Goal: Information Seeking & Learning: Find specific fact

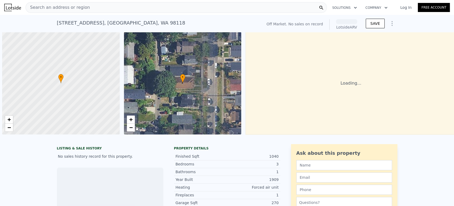
scroll to position [0, 2]
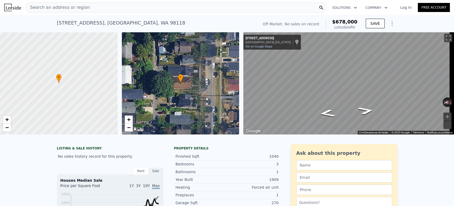
click at [222, 6] on div "Search an address or region" at bounding box center [177, 7] width 302 height 11
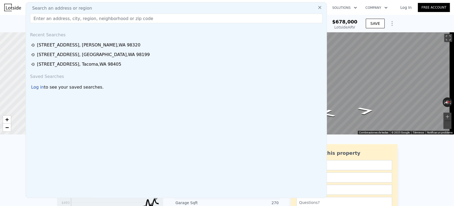
click at [213, 18] on input "text" at bounding box center [176, 19] width 293 height 10
paste input "6925 52nd Ave S, Seattle, WA 98118"
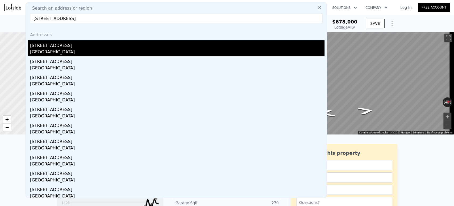
type input "6925 52nd Ave S, Seattle, WA 98118"
click at [226, 52] on div "[GEOGRAPHIC_DATA]" at bounding box center [177, 52] width 295 height 7
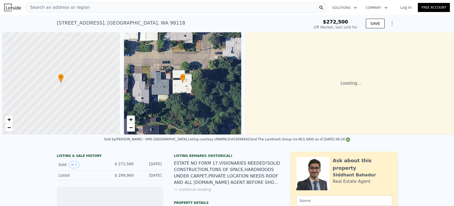
scroll to position [0, 2]
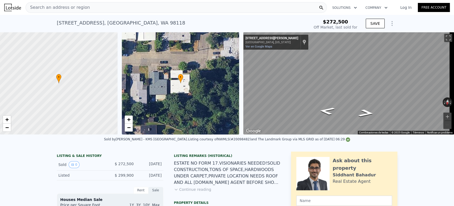
click at [179, 9] on div "Search an address or region" at bounding box center [177, 7] width 302 height 11
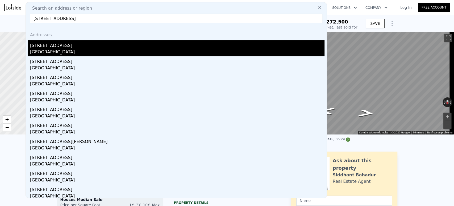
type input "4725 4th Ave NE, Seattle"
click at [159, 44] on div "[STREET_ADDRESS]" at bounding box center [177, 44] width 295 height 9
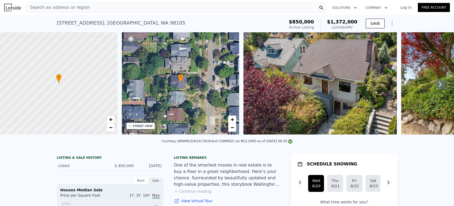
click at [440, 87] on icon at bounding box center [440, 84] width 11 height 11
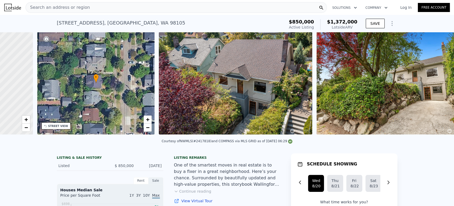
scroll to position [0, 124]
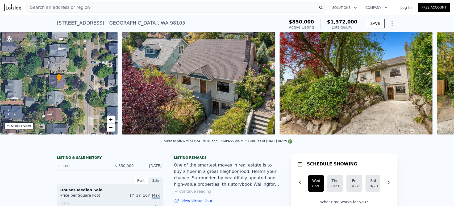
click at [440, 87] on div "• + − • + − STREET VIEW ← Mover a la izquierda → Mover a la derecha ↑ Mover hac…" at bounding box center [227, 84] width 454 height 104
click at [440, 87] on icon at bounding box center [440, 84] width 11 height 11
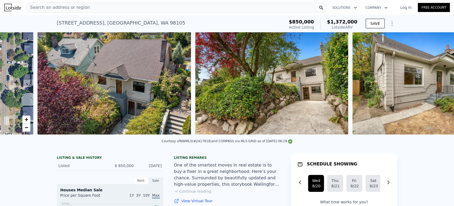
scroll to position [0, 244]
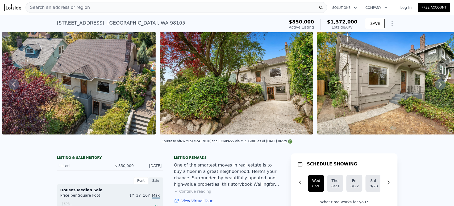
click at [440, 87] on icon at bounding box center [440, 84] width 11 height 11
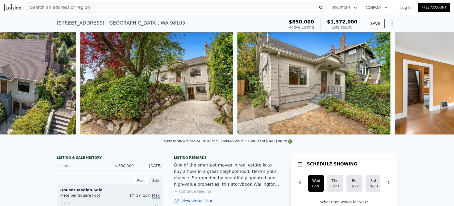
scroll to position [0, 401]
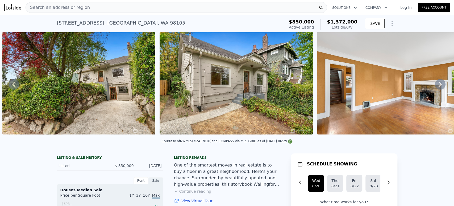
click at [440, 87] on icon at bounding box center [440, 84] width 11 height 11
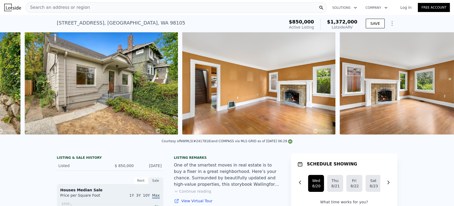
scroll to position [0, 559]
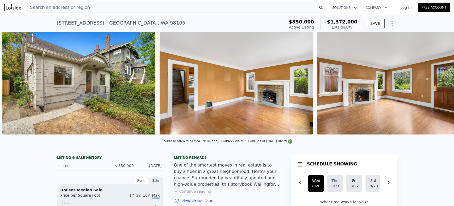
click at [440, 87] on div "• + − • + − STREET VIEW ← Mover a la izquierda → Mover a la derecha ↑ Mover hac…" at bounding box center [227, 84] width 454 height 104
click at [440, 87] on icon at bounding box center [440, 84] width 11 height 11
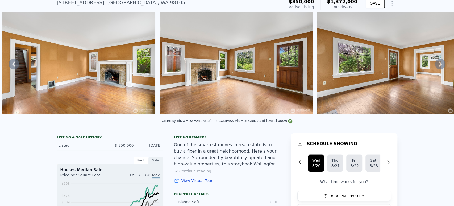
scroll to position [2, 0]
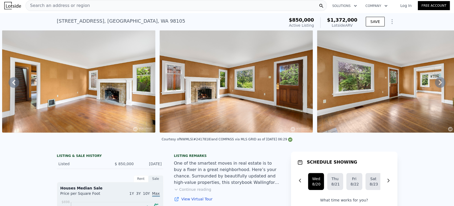
click at [435, 84] on icon at bounding box center [440, 82] width 11 height 11
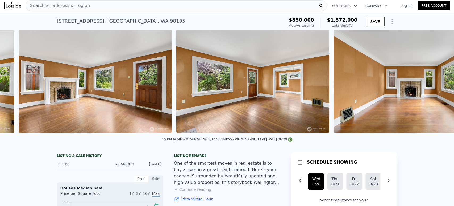
scroll to position [0, 874]
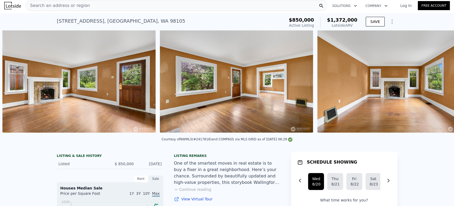
click at [434, 84] on img at bounding box center [394, 81] width 153 height 102
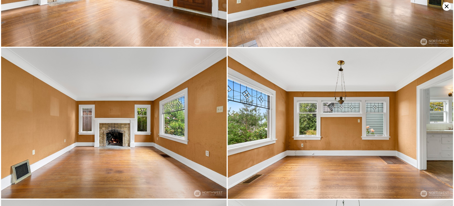
scroll to position [450, 0]
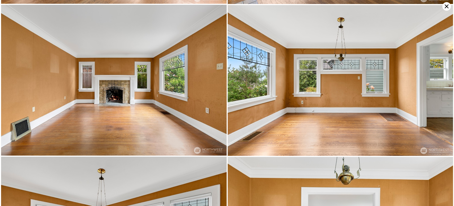
click at [448, 4] on icon at bounding box center [447, 6] width 9 height 9
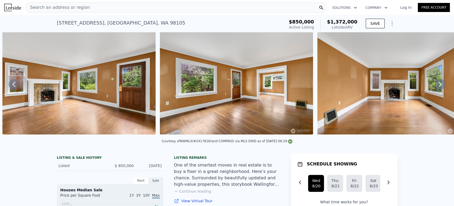
scroll to position [0, 0]
click at [180, 7] on div "Search an address or region" at bounding box center [177, 7] width 302 height 11
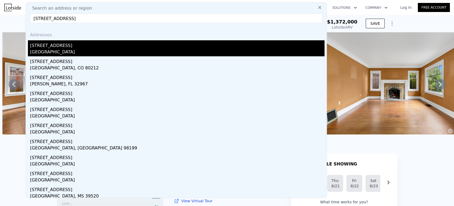
type input "4563 34th Ave W, Seattle"
click at [172, 44] on div "4563 34th Ave S" at bounding box center [177, 44] width 295 height 9
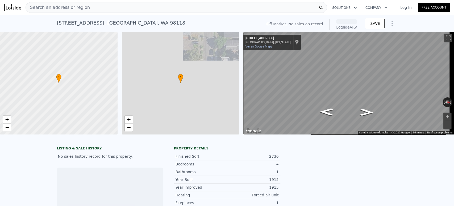
scroll to position [0, 2]
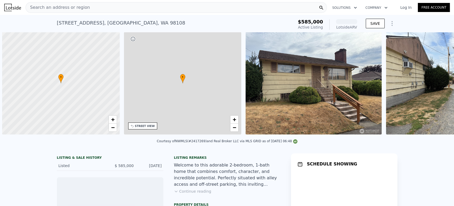
scroll to position [0, 2]
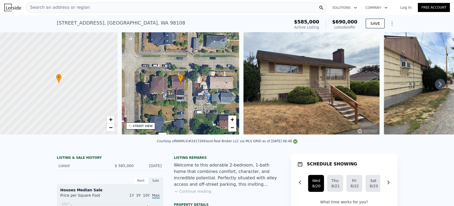
click at [438, 87] on icon at bounding box center [440, 84] width 11 height 11
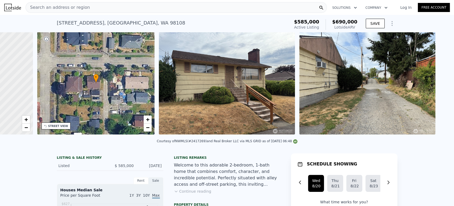
scroll to position [0, 124]
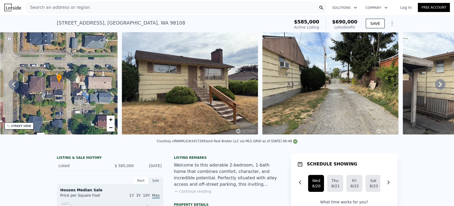
click at [438, 87] on icon at bounding box center [440, 84] width 11 height 11
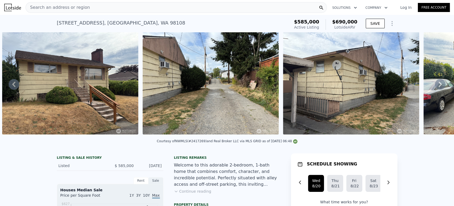
click at [438, 87] on icon at bounding box center [440, 84] width 11 height 11
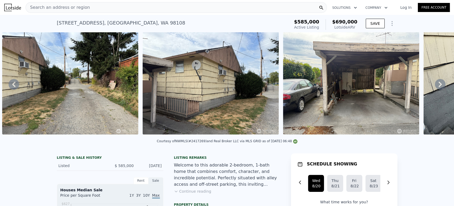
click at [438, 87] on icon at bounding box center [440, 84] width 11 height 11
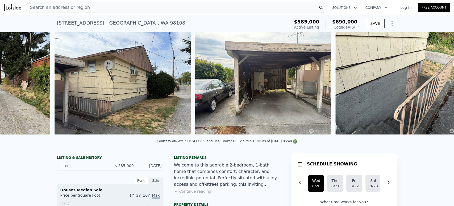
scroll to position [0, 525]
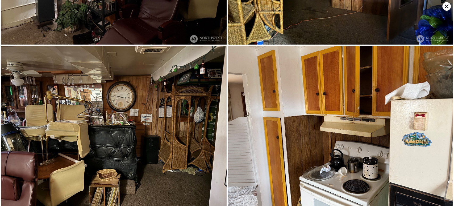
scroll to position [506, 0]
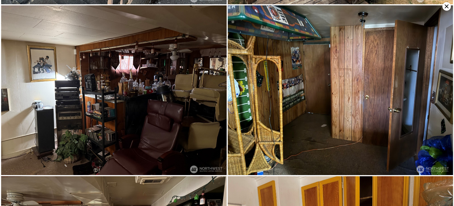
click at [445, 4] on icon at bounding box center [447, 6] width 9 height 9
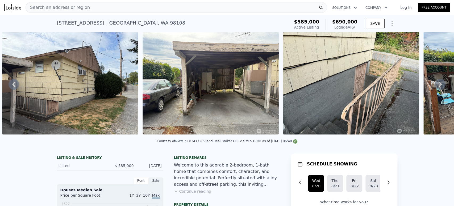
drag, startPoint x: 112, startPoint y: 170, endPoint x: 159, endPoint y: 170, distance: 46.9
click at [159, 170] on div "Listed $ 585,000 Aug 8, 2025" at bounding box center [110, 166] width 106 height 10
copy div "$ 585,000 Aug 8, 2025"
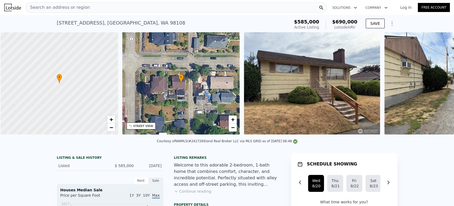
scroll to position [0, 2]
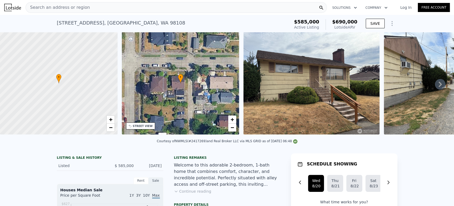
click at [437, 83] on icon at bounding box center [440, 84] width 11 height 11
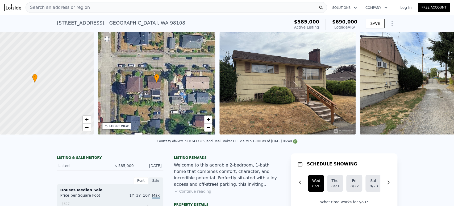
click at [437, 83] on img at bounding box center [428, 83] width 136 height 102
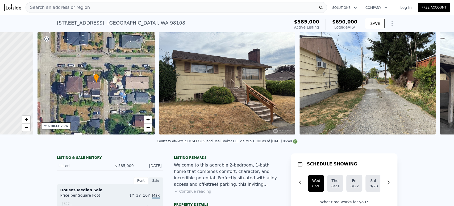
scroll to position [0, 124]
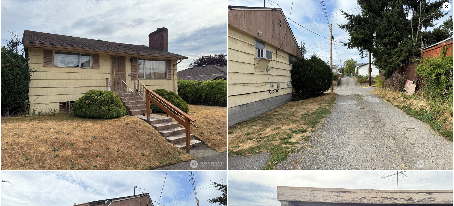
click at [445, 6] on icon at bounding box center [447, 6] width 9 height 9
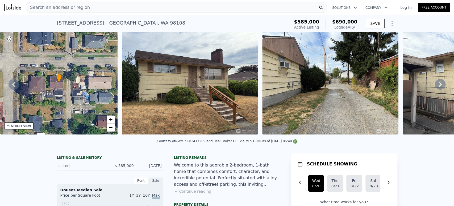
click at [439, 87] on icon at bounding box center [440, 83] width 3 height 5
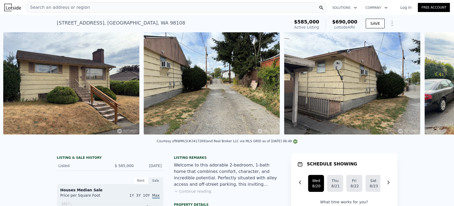
scroll to position [0, 244]
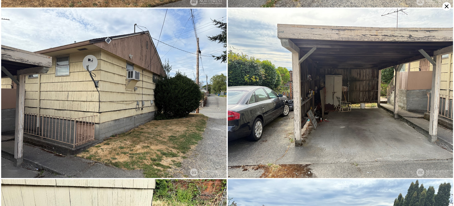
scroll to position [168, 0]
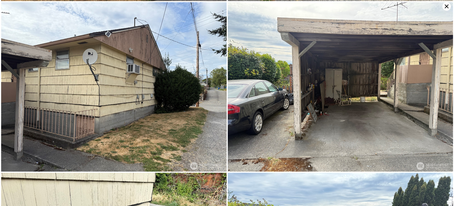
click at [445, 11] on img at bounding box center [341, 86] width 226 height 169
click at [445, 9] on icon at bounding box center [447, 6] width 9 height 9
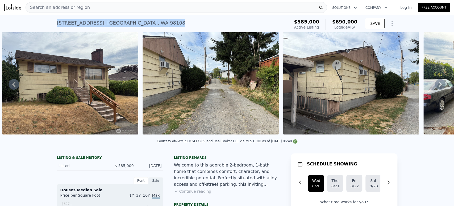
drag, startPoint x: 149, startPoint y: 24, endPoint x: 47, endPoint y: 27, distance: 102.0
click at [47, 27] on div "1709 S Juneau St , Seattle , WA 98108 Active at $585k (~ARV $690k ) $585,000 Ac…" at bounding box center [227, 23] width 454 height 17
copy div "1709 S Juneau St , Seattle , WA 98108"
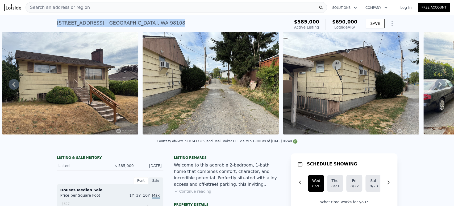
copy div "1709 S Juneau St , Seattle , WA 98108"
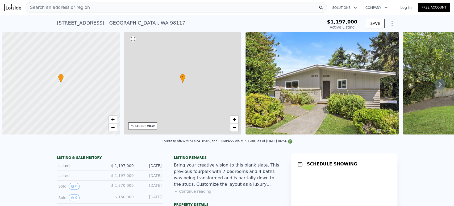
scroll to position [0, 2]
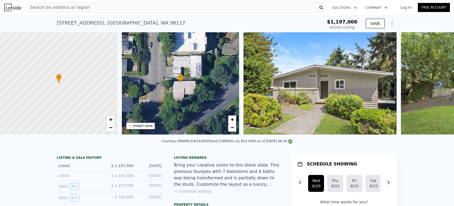
click at [436, 84] on icon at bounding box center [440, 84] width 11 height 11
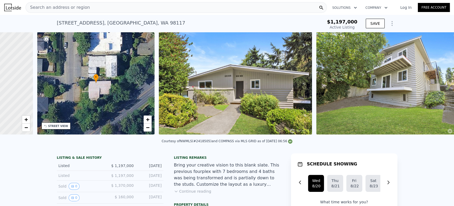
scroll to position [0, 124]
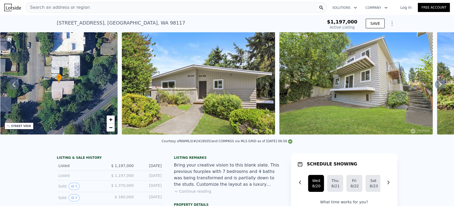
click at [436, 84] on div "• + − • + − STREET VIEW Loading... SATELLITE VIEW" at bounding box center [227, 84] width 454 height 104
click at [436, 84] on icon at bounding box center [440, 84] width 11 height 11
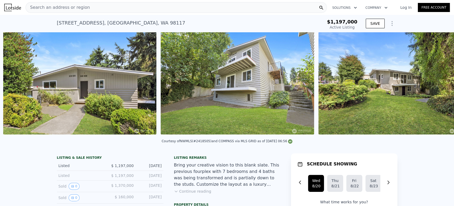
scroll to position [0, 244]
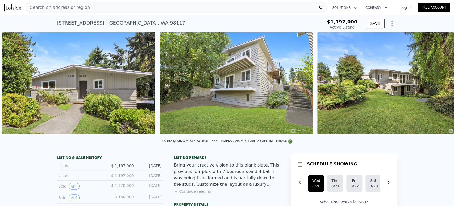
click at [436, 84] on img at bounding box center [394, 83] width 153 height 102
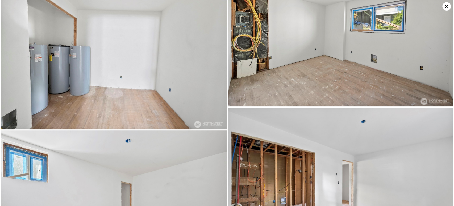
scroll to position [749, 0]
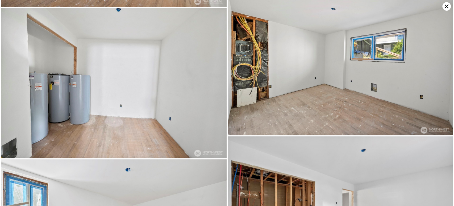
click at [446, 7] on icon at bounding box center [447, 7] width 4 height 4
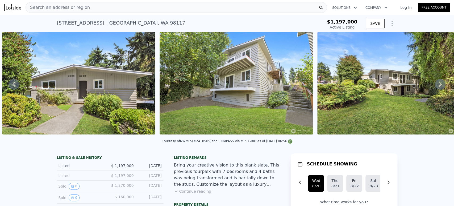
click at [168, 9] on div "Search an address or region" at bounding box center [177, 7] width 302 height 11
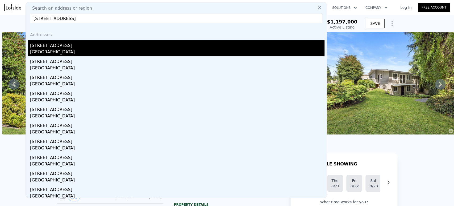
type input "6906 55th Ave S, Seattle, WA 98118"
click at [134, 42] on div "6906 55th Ave S" at bounding box center [177, 44] width 295 height 9
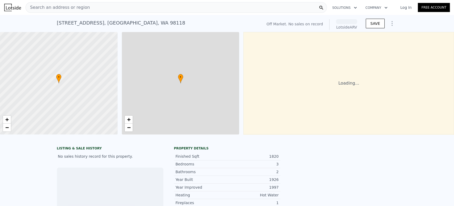
scroll to position [0, 2]
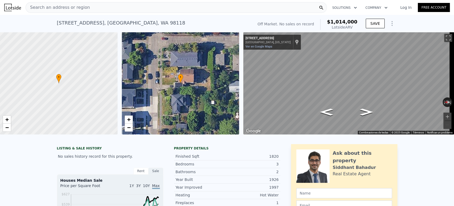
click at [227, 5] on div "Search an address or region" at bounding box center [177, 7] width 302 height 11
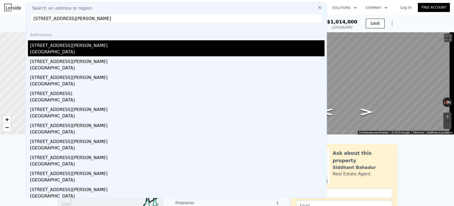
type input "3526 S Dawson St, Seattle, WA 98118"
click at [109, 48] on div "3526 S Dawson St" at bounding box center [177, 44] width 295 height 9
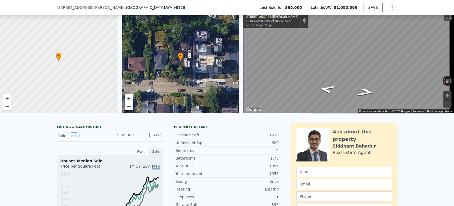
scroll to position [28, 0]
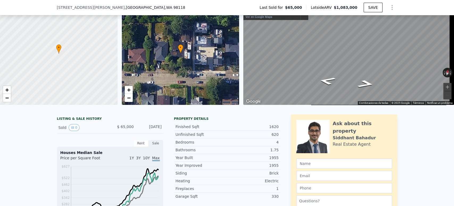
drag, startPoint x: 114, startPoint y: 130, endPoint x: 162, endPoint y: 129, distance: 47.9
copy div "$ 65,000 May 12, 1983"
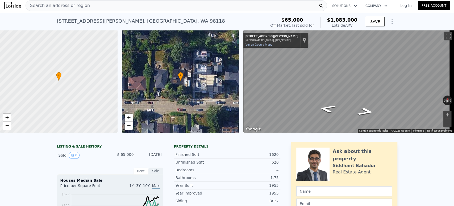
scroll to position [0, 0]
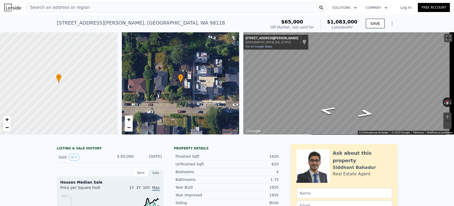
click at [185, 5] on div "Search an address or region" at bounding box center [177, 7] width 302 height 11
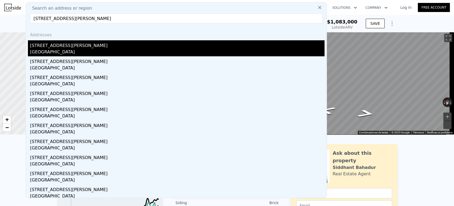
type input "819 S Donovan St, Seattle, WA 98108"
click at [115, 47] on div "819 S Donovan St" at bounding box center [177, 44] width 295 height 9
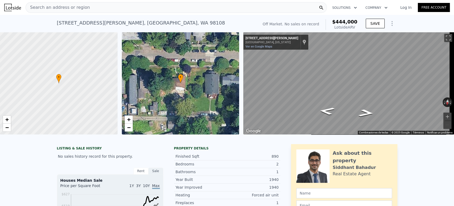
click at [162, 6] on div "Search an address or region" at bounding box center [177, 7] width 302 height 11
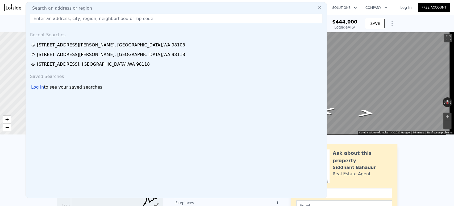
type input "115 18th Ave E, Seattle, WA 98112"
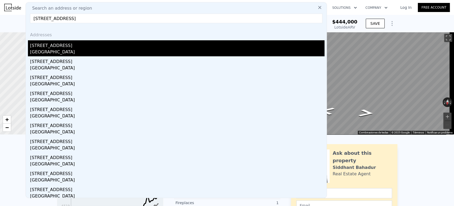
click at [108, 50] on div "Seattle, WA 98112" at bounding box center [177, 52] width 295 height 7
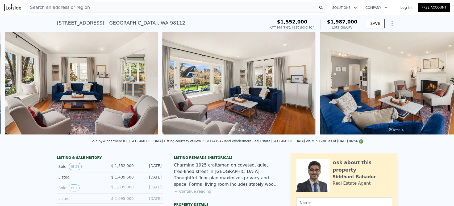
scroll to position [0, 679]
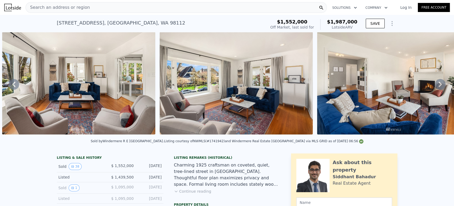
click at [174, 8] on div "Search an address or region" at bounding box center [177, 7] width 302 height 11
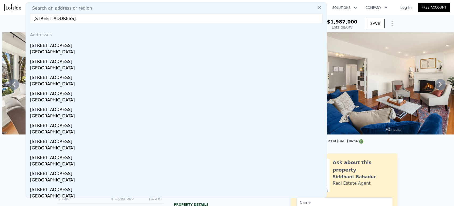
type input "5137 S Director St, Seattle, WA 98118"
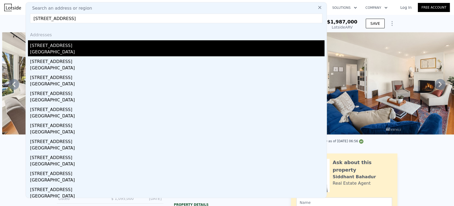
click at [140, 48] on div "5120 S Director St" at bounding box center [177, 44] width 295 height 9
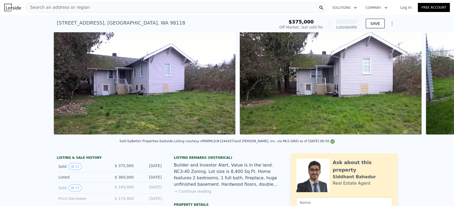
scroll to position [0, 731]
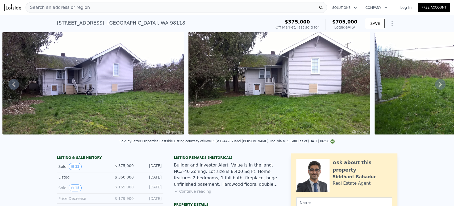
click at [435, 87] on icon at bounding box center [440, 84] width 11 height 11
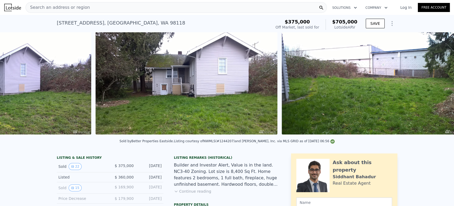
scroll to position [0, 917]
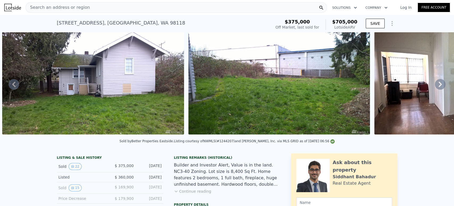
click at [435, 87] on icon at bounding box center [440, 84] width 11 height 11
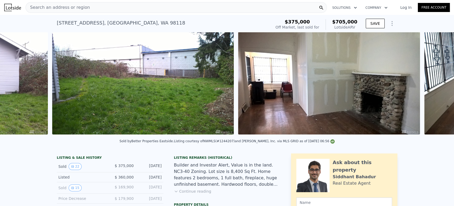
scroll to position [0, 1103]
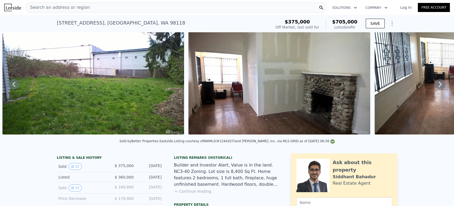
click at [435, 87] on div "• + − • + − STREET VIEW ← Mover a la izquierda → Mover a la derecha ↑ Mover hac…" at bounding box center [227, 84] width 454 height 104
click at [435, 87] on icon at bounding box center [440, 84] width 11 height 11
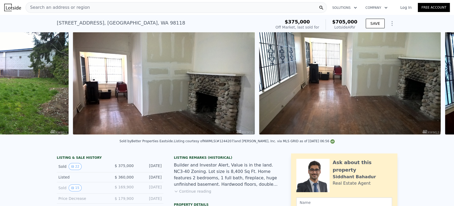
scroll to position [0, 1290]
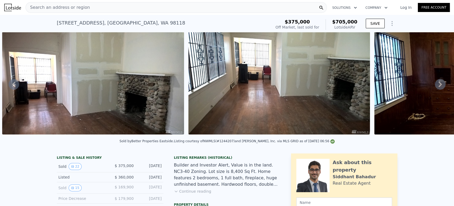
click at [435, 87] on icon at bounding box center [440, 84] width 11 height 11
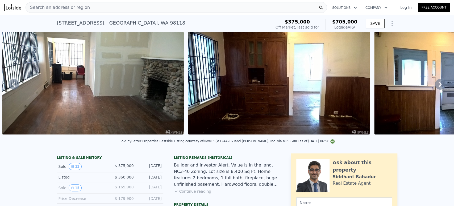
click at [435, 87] on icon at bounding box center [440, 84] width 11 height 11
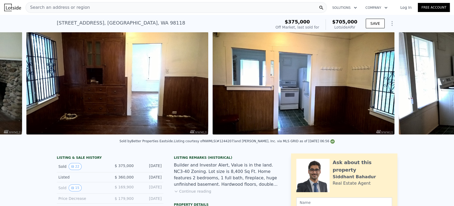
scroll to position [0, 1662]
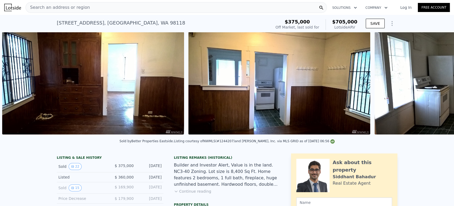
click at [435, 87] on div "• + − • + − STREET VIEW ← Mover a la izquierda → Mover a la derecha ↑ Mover hac…" at bounding box center [227, 84] width 454 height 104
click at [435, 87] on icon at bounding box center [440, 84] width 11 height 11
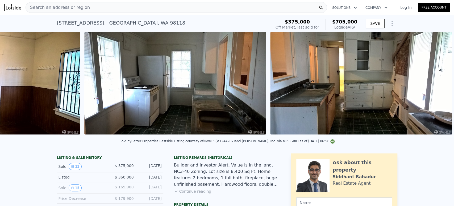
scroll to position [0, 2035]
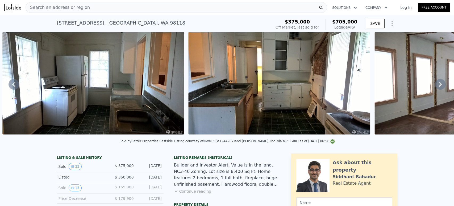
click at [435, 87] on icon at bounding box center [440, 84] width 11 height 11
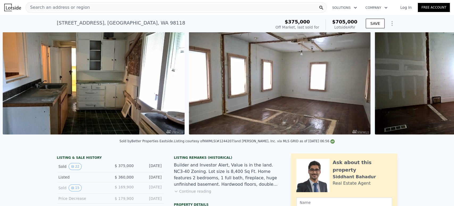
scroll to position [0, 2221]
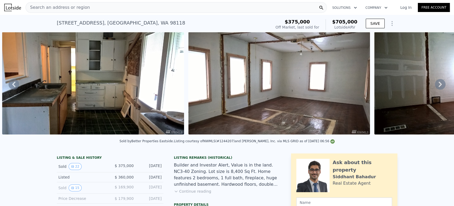
click at [435, 87] on div "• + − • + − STREET VIEW ← Mover a la izquierda → Mover a la derecha ↑ Mover hac…" at bounding box center [227, 84] width 454 height 104
click at [435, 87] on icon at bounding box center [440, 84] width 11 height 11
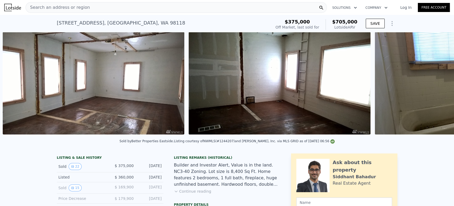
scroll to position [0, 2407]
drag, startPoint x: 110, startPoint y: 169, endPoint x: 160, endPoint y: 168, distance: 50.1
click at [160, 168] on div "Sold 22 $ 375,000 Mar 9, 2018" at bounding box center [110, 166] width 106 height 11
copy div "$ 375,000 Mar 9, 2018"
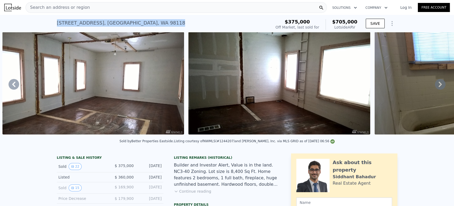
drag, startPoint x: 138, startPoint y: 24, endPoint x: 51, endPoint y: 25, distance: 87.3
click at [51, 25] on div "5120 S Director St , Seattle , WA 98118 Sold Mar 2018 for $375k (~ARV $705k ) $…" at bounding box center [227, 23] width 454 height 17
copy div "5120 S Director St , Seattle , WA 98118"
click at [196, 8] on div "Search an address or region" at bounding box center [177, 7] width 302 height 11
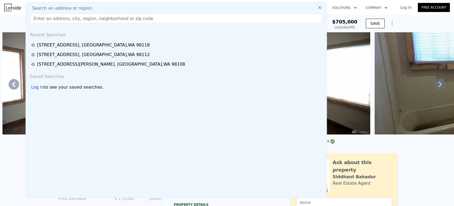
click at [196, 8] on div "Search an address or region" at bounding box center [176, 8] width 297 height 6
click at [191, 16] on input "text" at bounding box center [176, 19] width 293 height 10
paste input "10430 Lake City Way NE, Seattle, WA 98125"
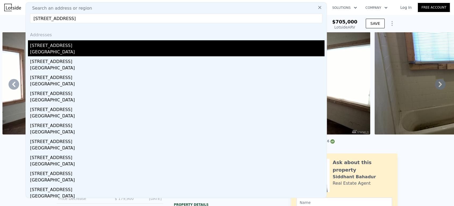
type input "10430 Lake City Way NE, Seattle, WA 98125"
click at [137, 42] on div "10215 Lake City Way NE" at bounding box center [177, 44] width 295 height 9
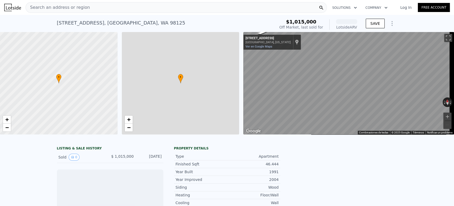
scroll to position [0, 2]
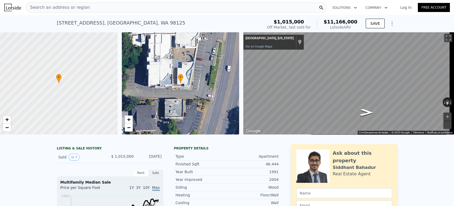
drag, startPoint x: 112, startPoint y: 159, endPoint x: 158, endPoint y: 160, distance: 46.3
click at [158, 160] on div "Sold 0 $ 1,015,000 Nov 12, 1990" at bounding box center [110, 156] width 106 height 11
click at [159, 160] on div "Nov 12, 1990" at bounding box center [150, 156] width 24 height 7
drag, startPoint x: 159, startPoint y: 160, endPoint x: 122, endPoint y: 161, distance: 36.2
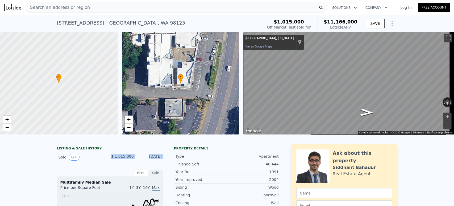
click at [122, 161] on div "Sold 0 $ 1,015,000 Nov 12, 1990" at bounding box center [110, 156] width 106 height 11
copy div "$ 1,015,000 Nov 12, 1990"
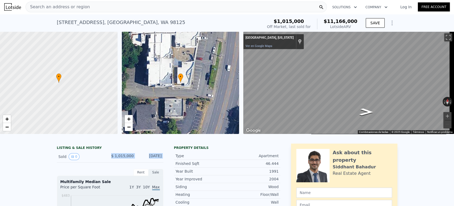
scroll to position [0, 0]
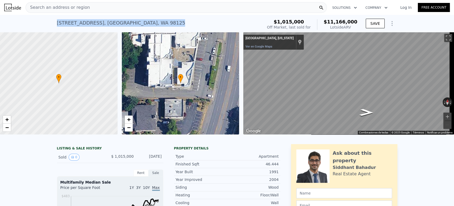
drag, startPoint x: 54, startPoint y: 23, endPoint x: 151, endPoint y: 27, distance: 96.7
click at [151, 27] on div "10215 Lake City Way NE , Seattle , WA 98125 Sold Nov 1990 for $1.015m (~ARV $11…" at bounding box center [227, 23] width 454 height 17
copy div "10215 Lake City Way NE , Seattle , WA 98125"
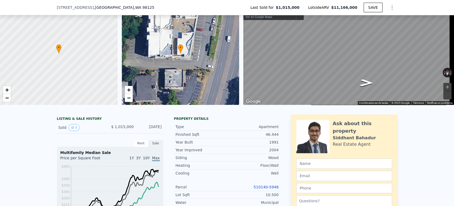
scroll to position [2, 0]
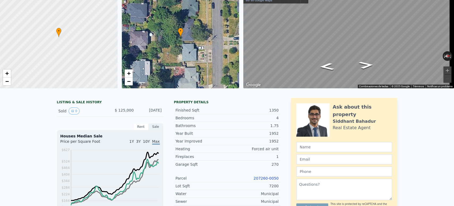
scroll to position [2, 0]
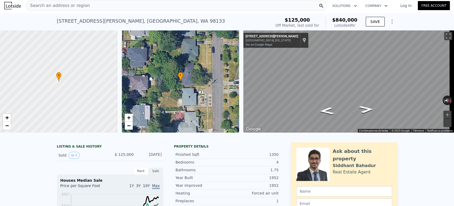
drag, startPoint x: 118, startPoint y: 157, endPoint x: 165, endPoint y: 159, distance: 46.3
copy div "$ 125,000 [DATE]"
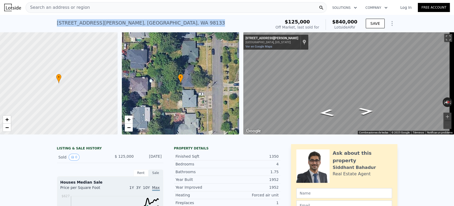
drag, startPoint x: 148, startPoint y: 28, endPoint x: 54, endPoint y: 22, distance: 94.4
click at [54, 22] on div "[STREET_ADDRESS][PERSON_NAME] Sold [DATE] for $125k (~ARV $840k ) $125,000 Off …" at bounding box center [227, 23] width 454 height 17
copy div "[STREET_ADDRESS][PERSON_NAME]"
